Goal: Transaction & Acquisition: Purchase product/service

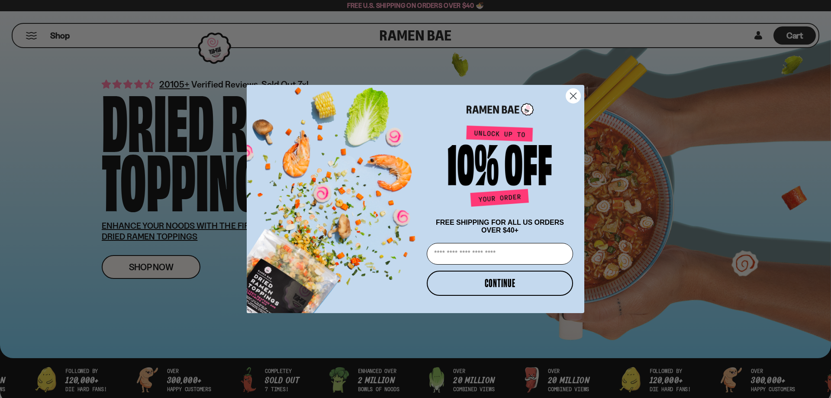
click at [575, 89] on circle "Close dialog" at bounding box center [573, 96] width 14 height 14
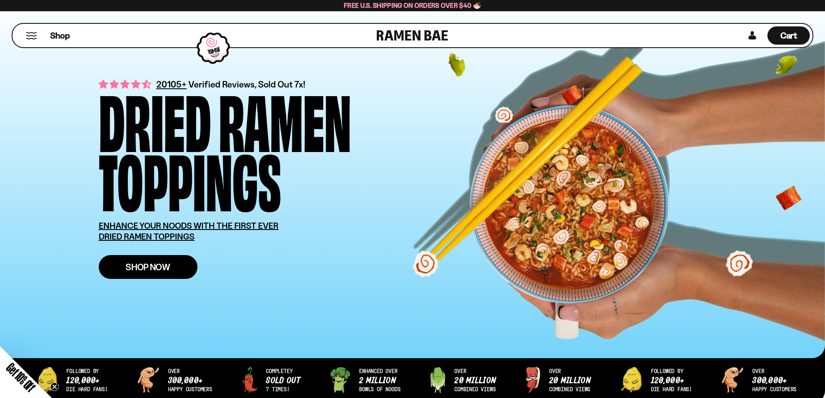
click at [150, 266] on span "Shop Now" at bounding box center [148, 266] width 45 height 9
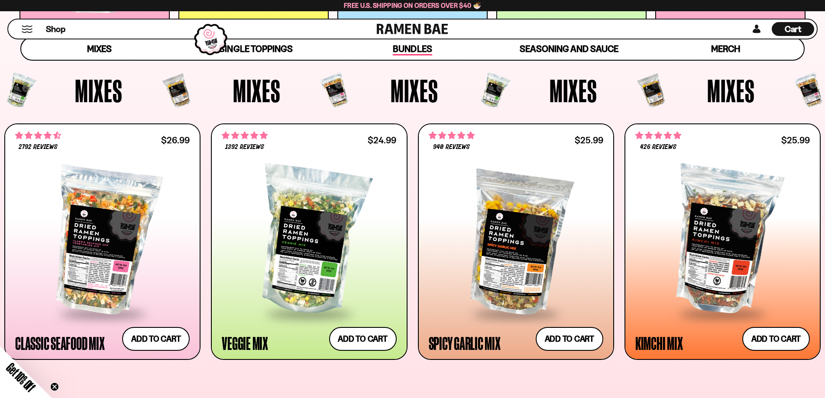
scroll to position [303, 0]
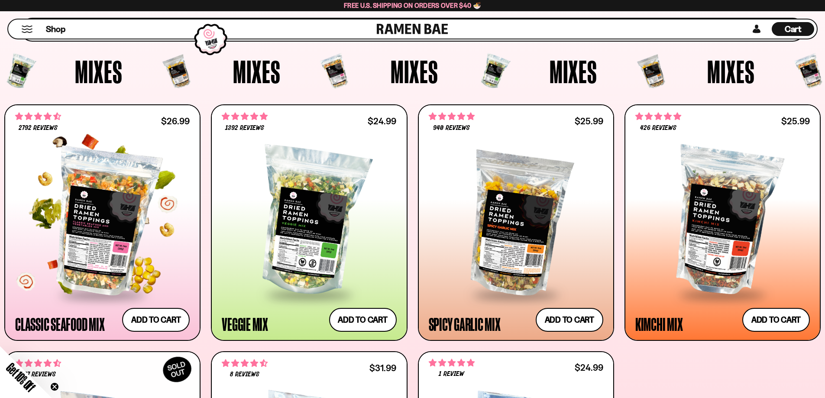
click at [113, 252] on div at bounding box center [102, 221] width 174 height 145
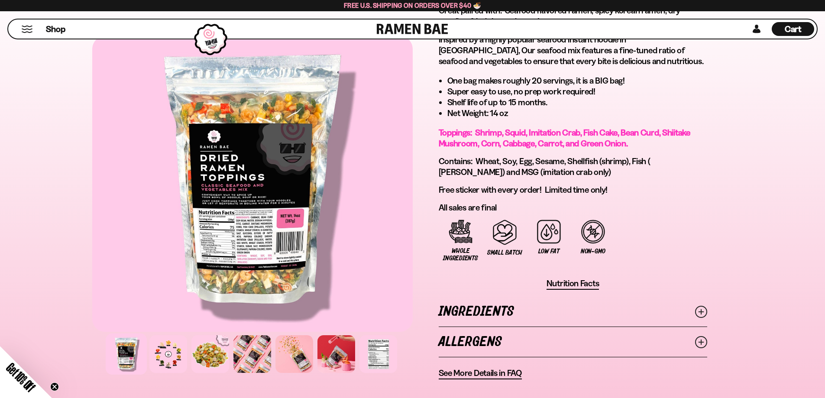
scroll to position [505, 0]
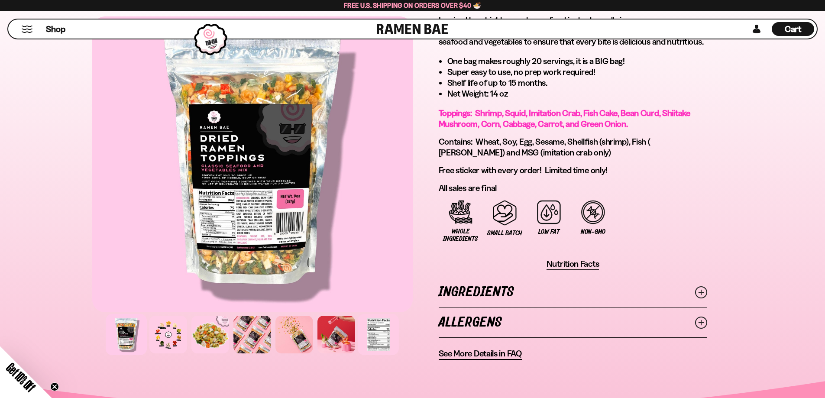
click at [379, 342] on div at bounding box center [378, 334] width 41 height 41
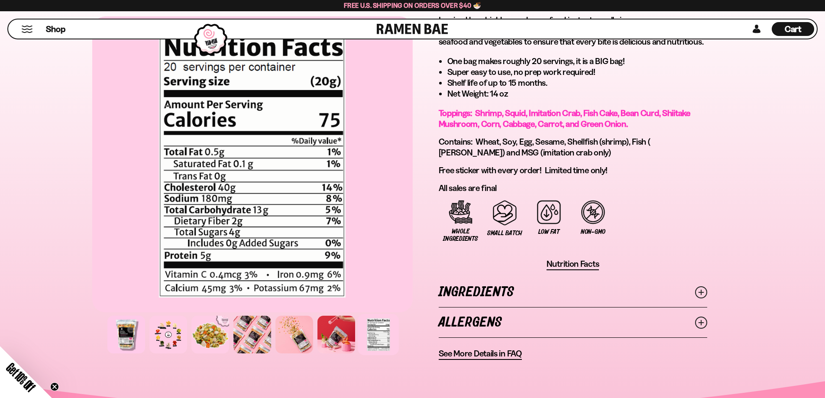
click at [496, 292] on link "Ingredients" at bounding box center [573, 292] width 268 height 30
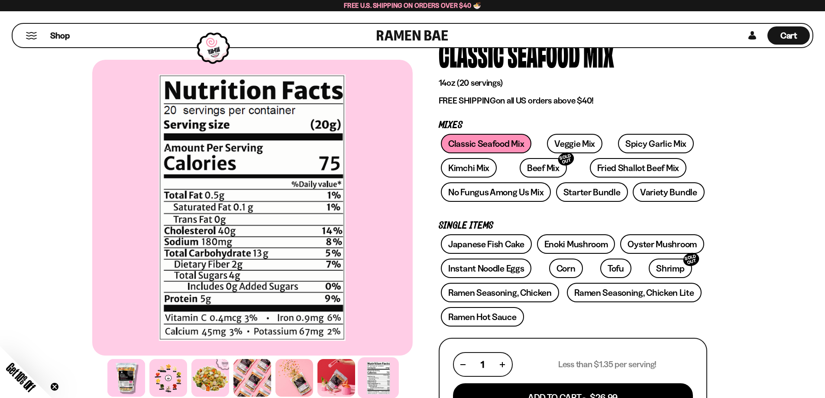
scroll to position [0, 0]
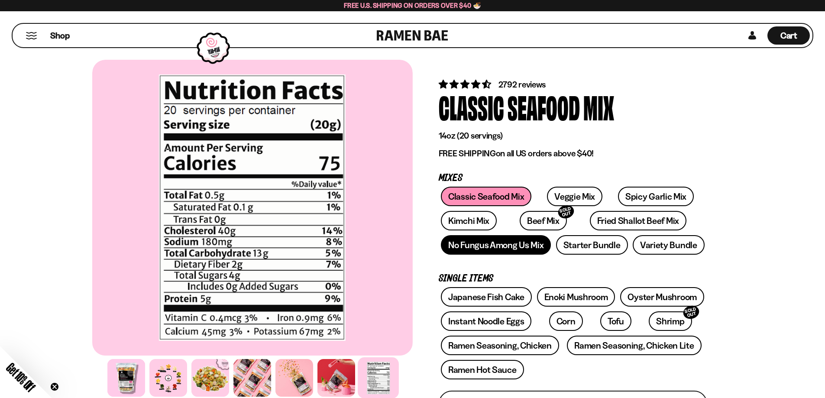
click at [528, 248] on link "No Fungus Among Us Mix" at bounding box center [496, 244] width 110 height 19
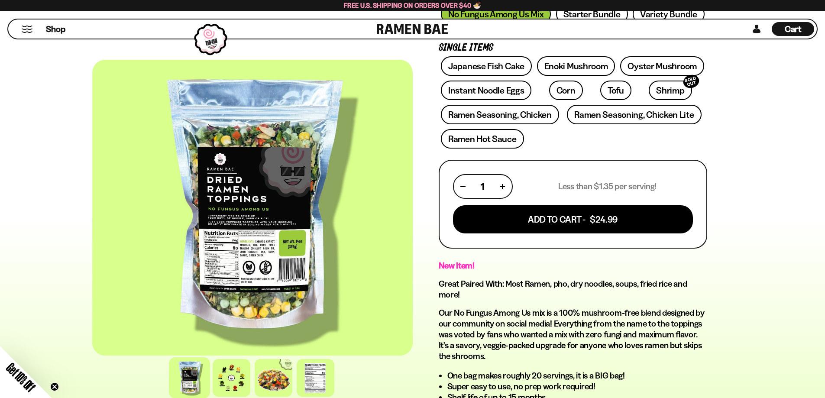
scroll to position [202, 0]
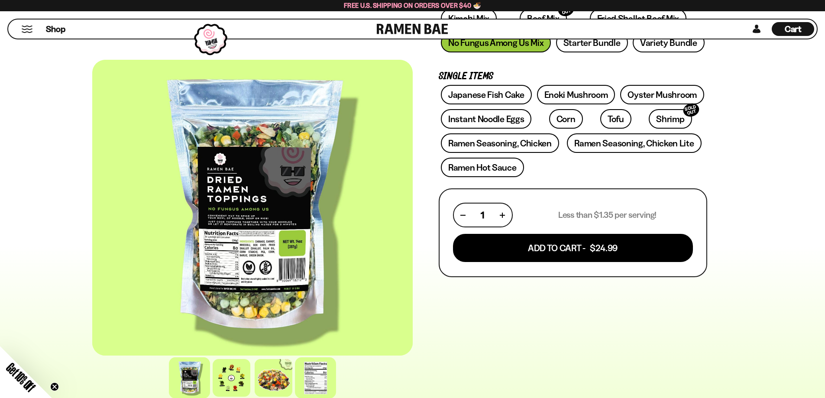
click at [313, 374] on div at bounding box center [315, 377] width 41 height 41
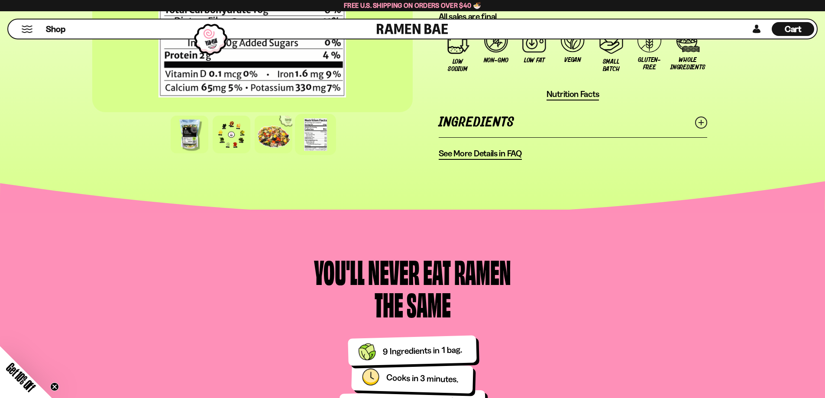
scroll to position [707, 0]
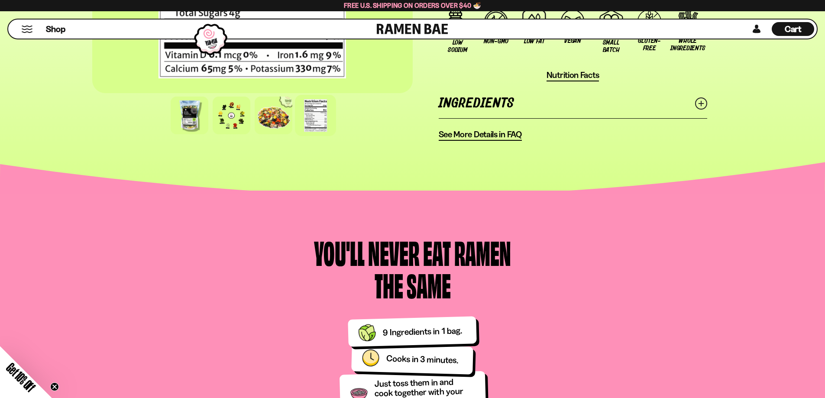
click at [506, 100] on link "Ingredients" at bounding box center [573, 103] width 268 height 30
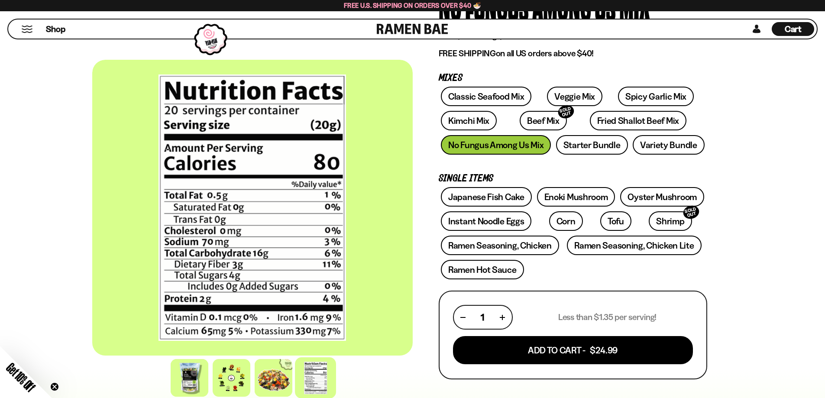
scroll to position [101, 0]
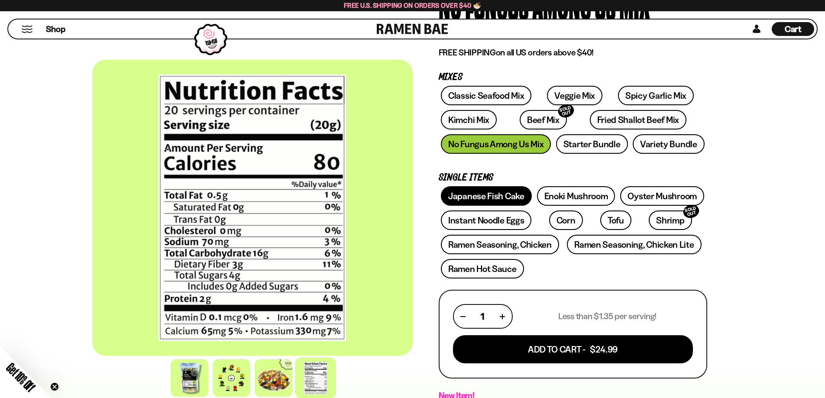
click at [516, 193] on link "Japanese Fish Cake" at bounding box center [486, 195] width 91 height 19
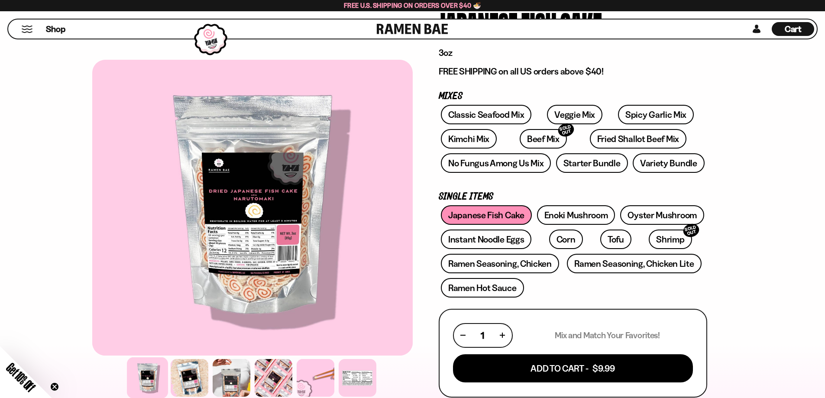
scroll to position [101, 0]
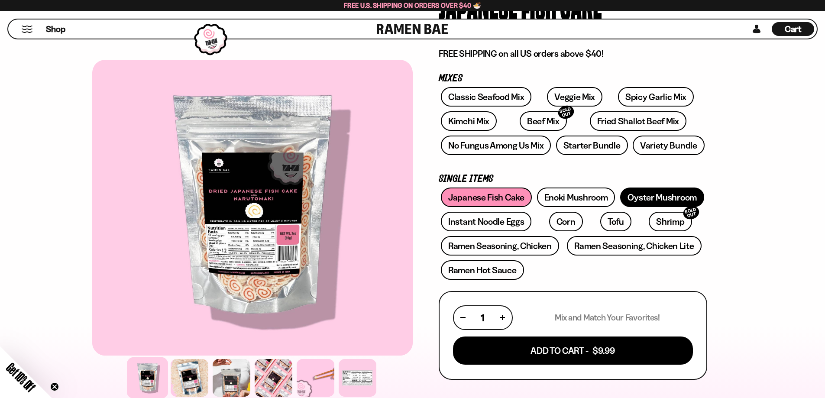
click at [654, 196] on link "Oyster Mushroom" at bounding box center [662, 196] width 84 height 19
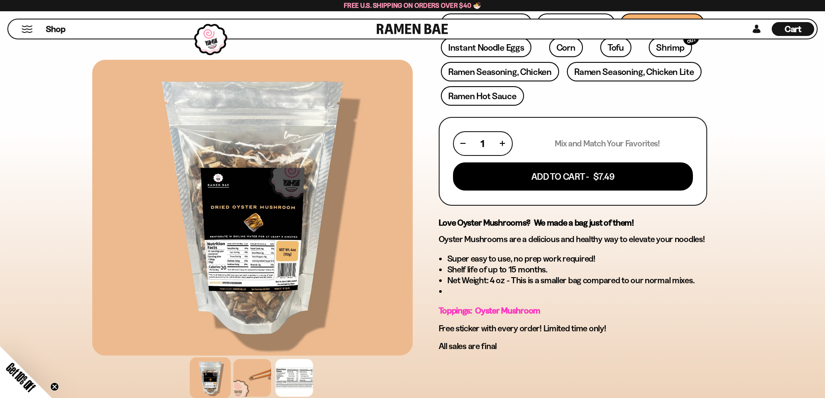
scroll to position [303, 0]
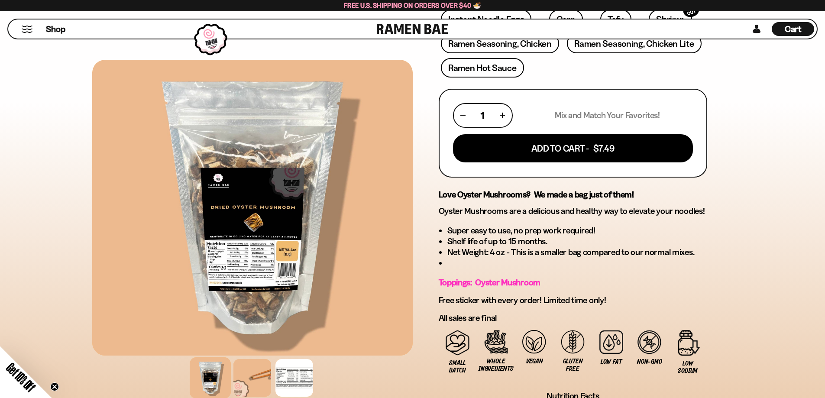
click at [287, 244] on div at bounding box center [252, 208] width 320 height 296
click at [295, 376] on div at bounding box center [294, 377] width 41 height 41
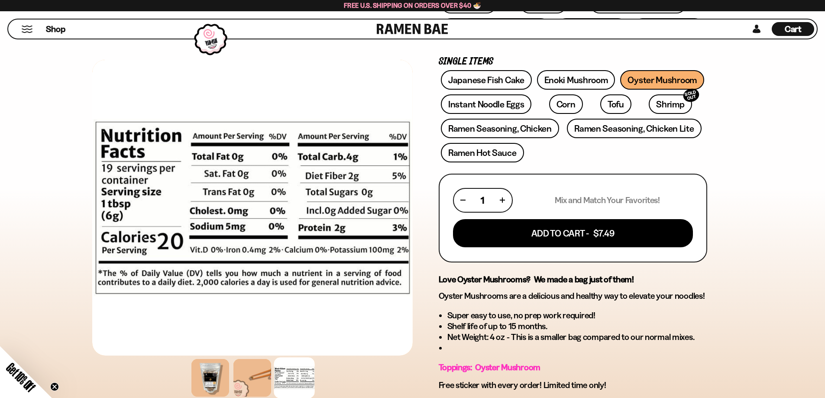
scroll to position [202, 0]
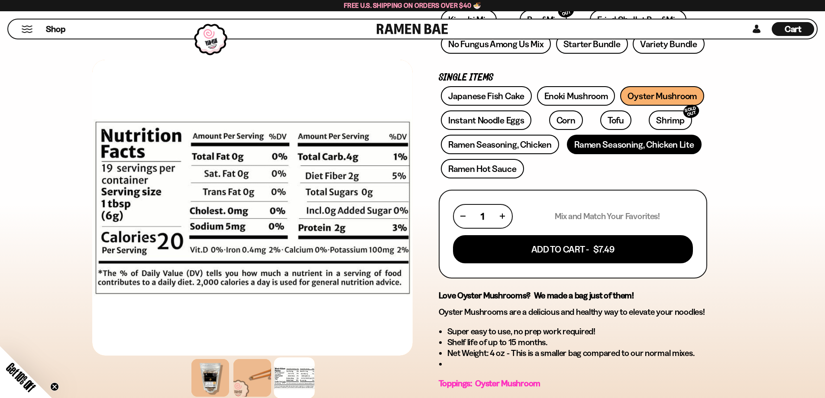
click at [598, 143] on link "Ramen Seasoning, Chicken Lite" at bounding box center [634, 144] width 134 height 19
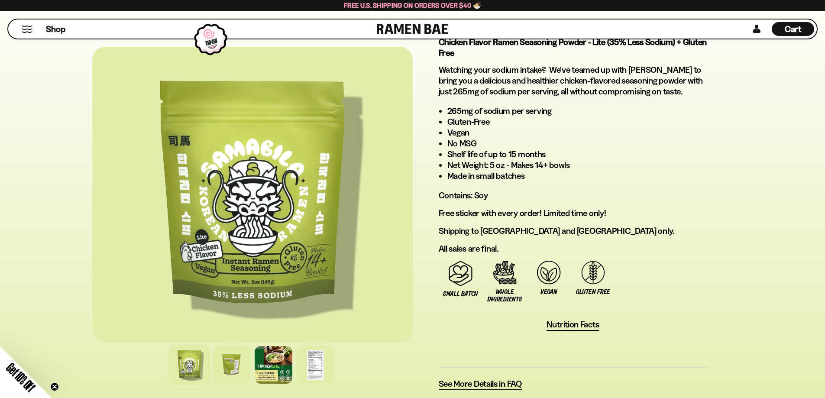
scroll to position [505, 0]
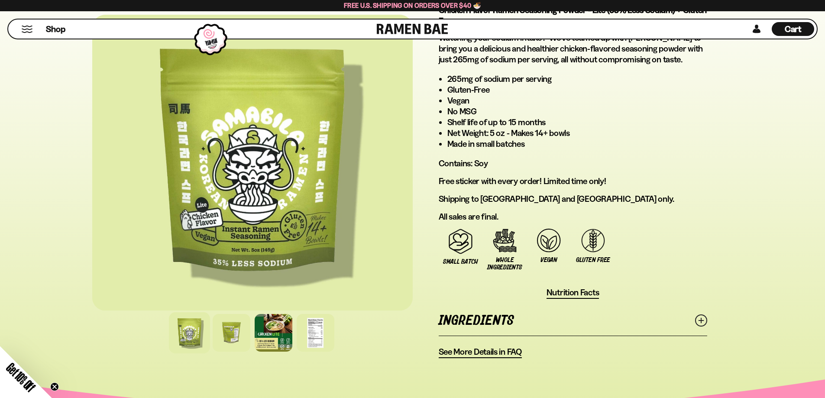
click at [514, 320] on link "Ingredients" at bounding box center [573, 321] width 268 height 30
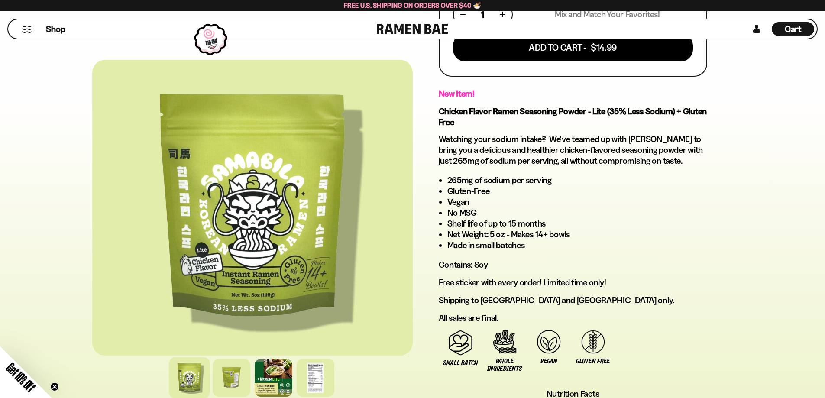
scroll to position [101, 0]
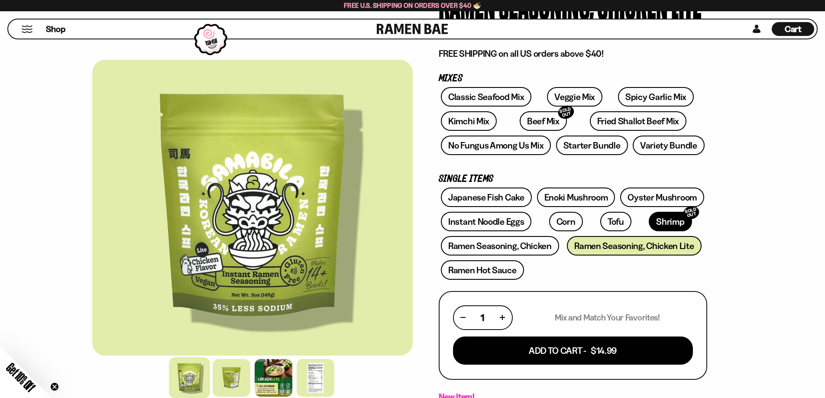
click at [649, 216] on link "Shrimp SOLD OUT" at bounding box center [670, 221] width 43 height 19
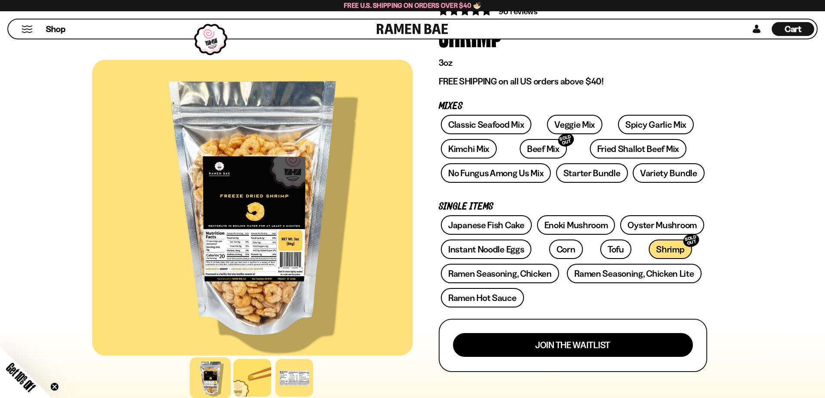
scroll to position [101, 0]
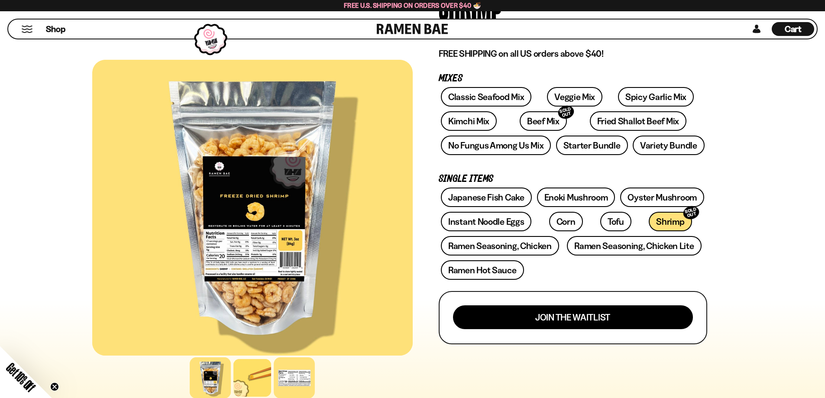
click at [307, 368] on div at bounding box center [294, 377] width 41 height 41
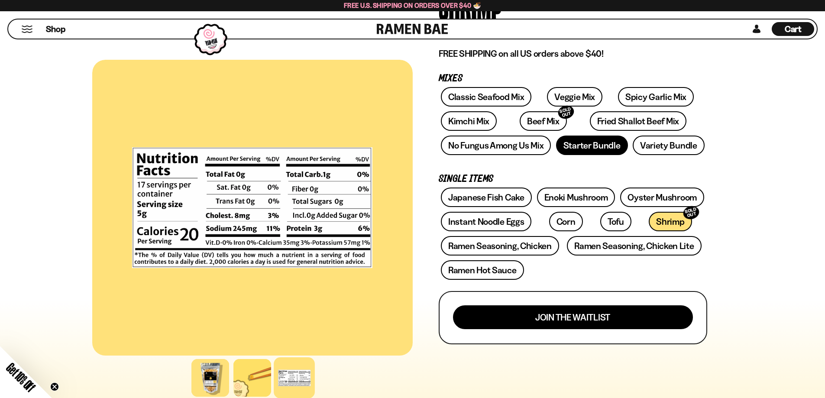
click at [597, 144] on link "Starter Bundle" at bounding box center [592, 145] width 72 height 19
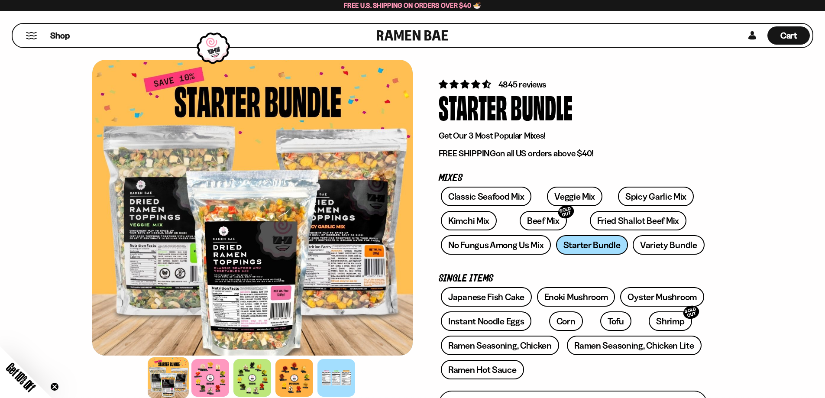
click at [29, 38] on button "Mobile Menu Trigger" at bounding box center [32, 35] width 12 height 7
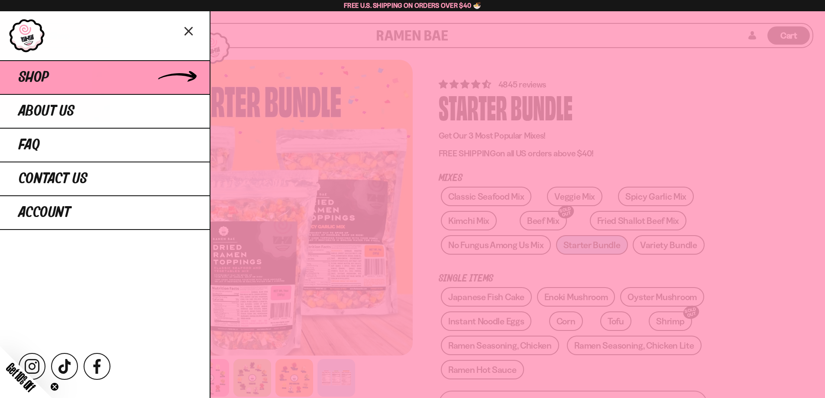
click at [72, 83] on link "Shop" at bounding box center [105, 77] width 210 height 34
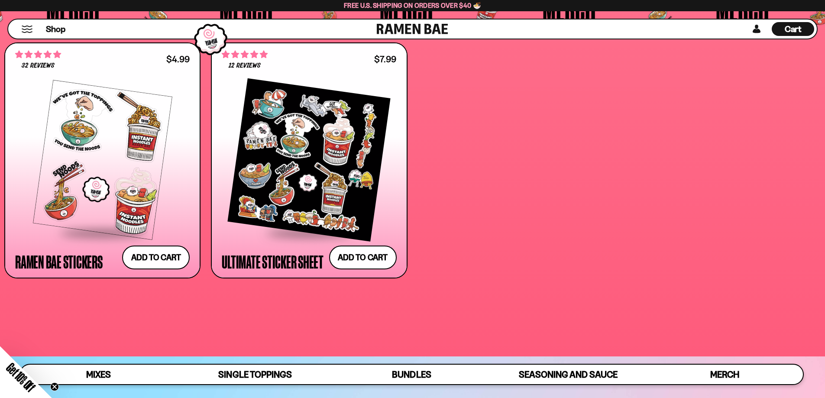
scroll to position [2930, 0]
